Goal: Task Accomplishment & Management: Use online tool/utility

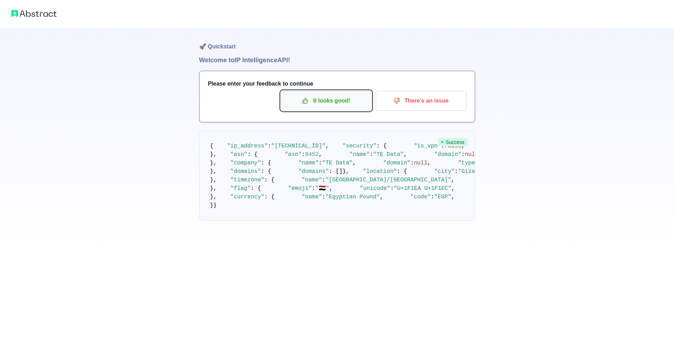
click at [319, 97] on p "It looks good!" at bounding box center [326, 101] width 80 height 12
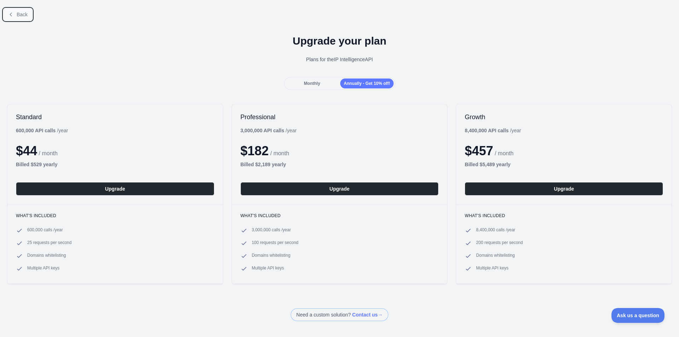
click at [26, 19] on button "Back" at bounding box center [18, 14] width 29 height 12
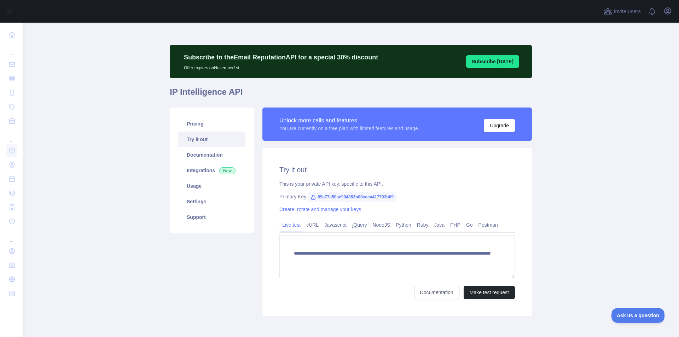
click at [372, 195] on span "89a77a50ae904853b08ceca417703b09" at bounding box center [352, 197] width 89 height 11
copy span "89a77a50ae904853b08ceca417703b09"
